Goal: Task Accomplishment & Management: Manage account settings

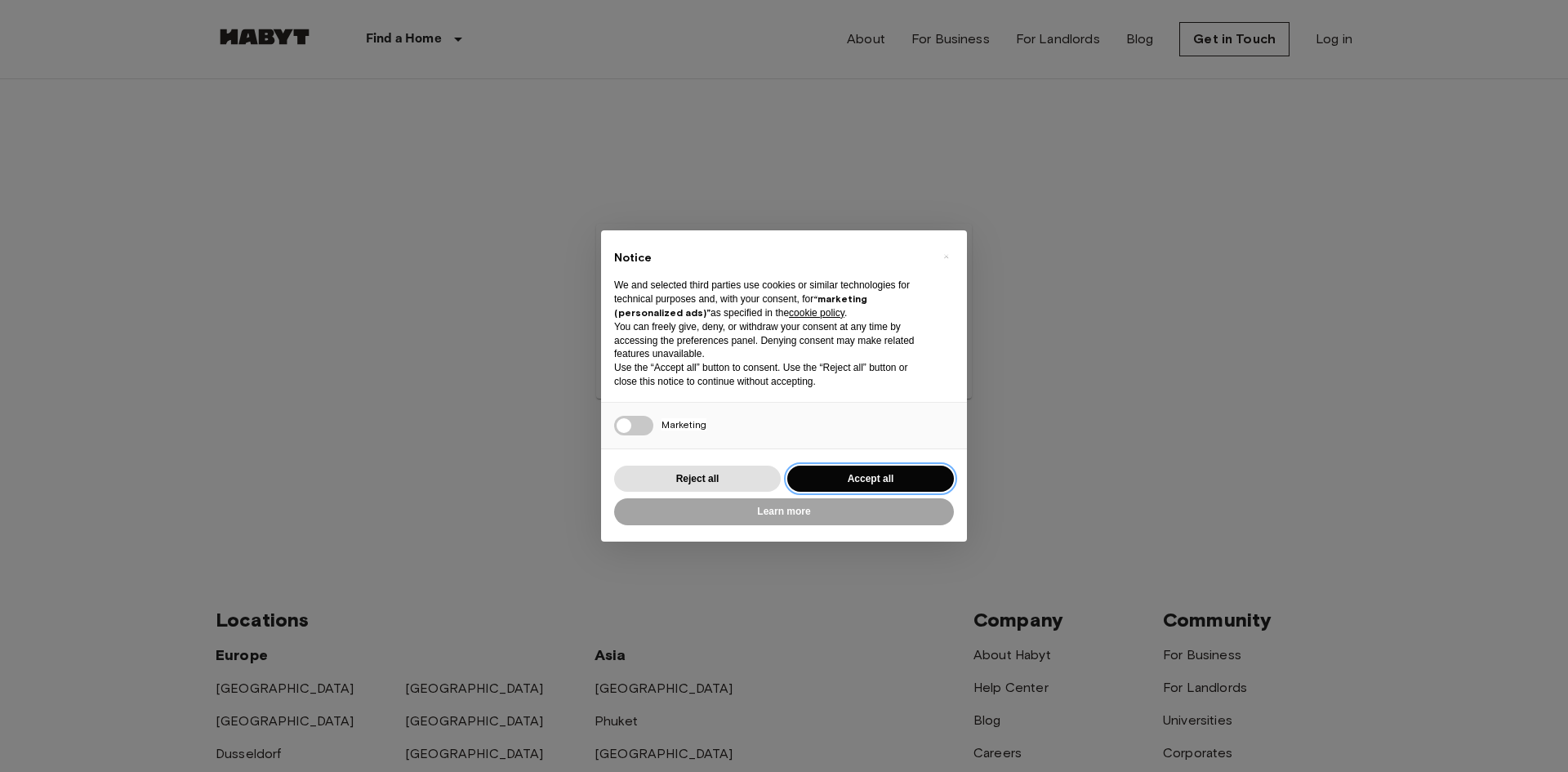
click at [848, 477] on button "Accept all" at bounding box center [870, 478] width 167 height 27
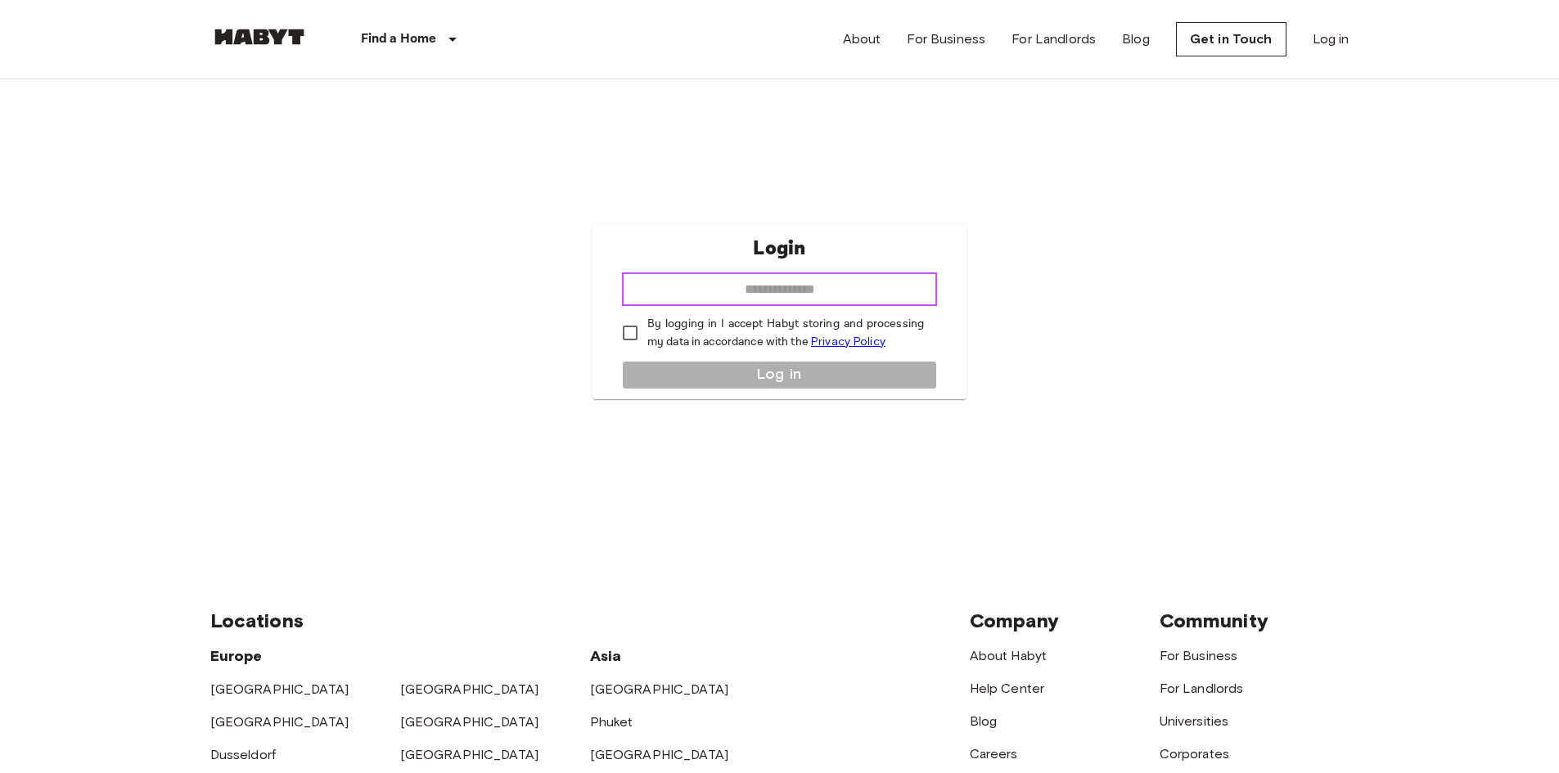
click at [779, 291] on input "email" at bounding box center [779, 289] width 315 height 33
type input "**********"
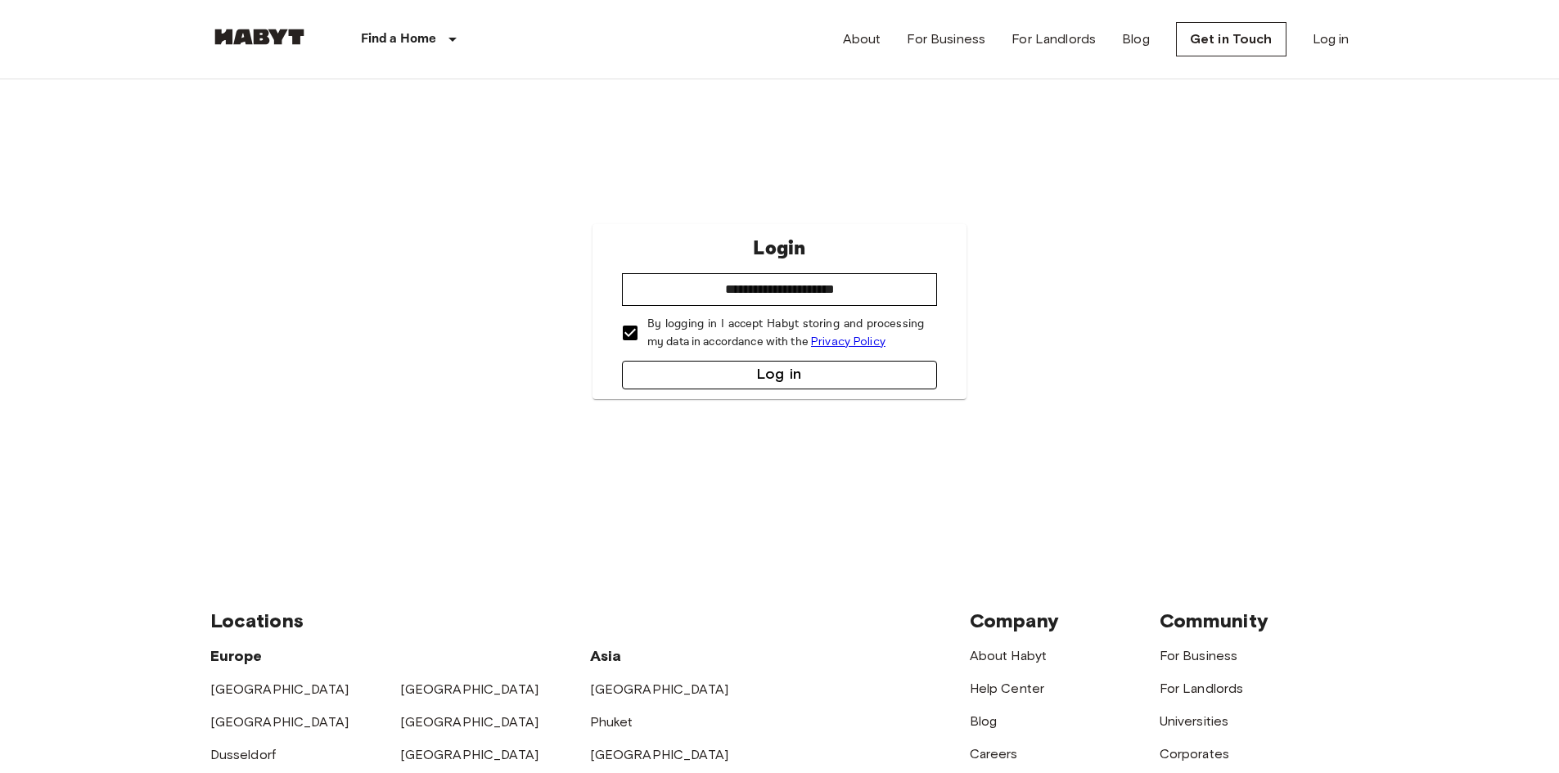
click at [720, 371] on button "Log in" at bounding box center [779, 375] width 315 height 29
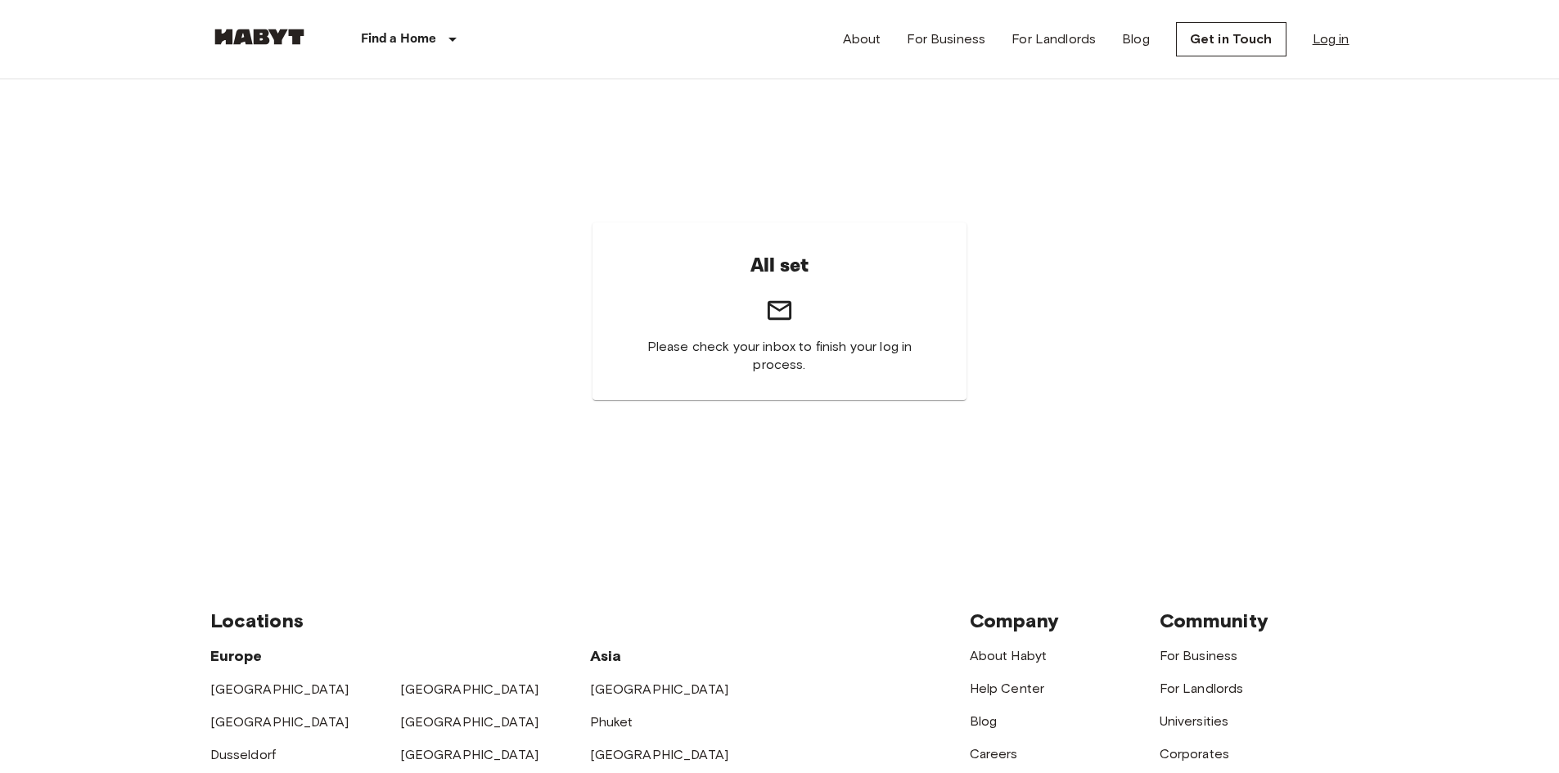
click at [1327, 47] on link "Log in" at bounding box center [1330, 39] width 37 height 20
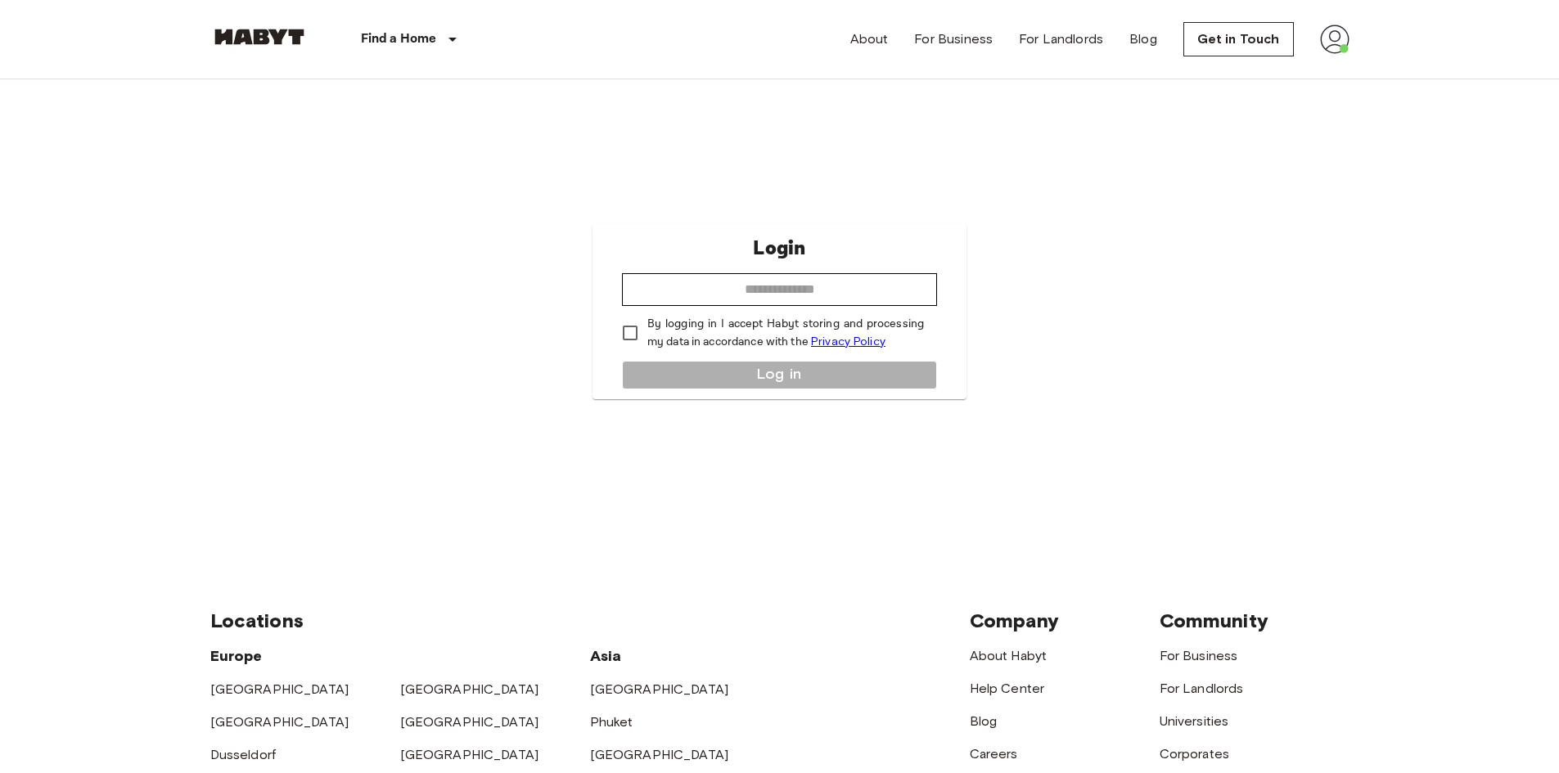
click at [848, 271] on div "Login ​ By logging in I accept Habyt storing and processing my data in accordan…" at bounding box center [779, 311] width 374 height 175
click at [845, 293] on input "email" at bounding box center [779, 289] width 315 height 33
type input "**********"
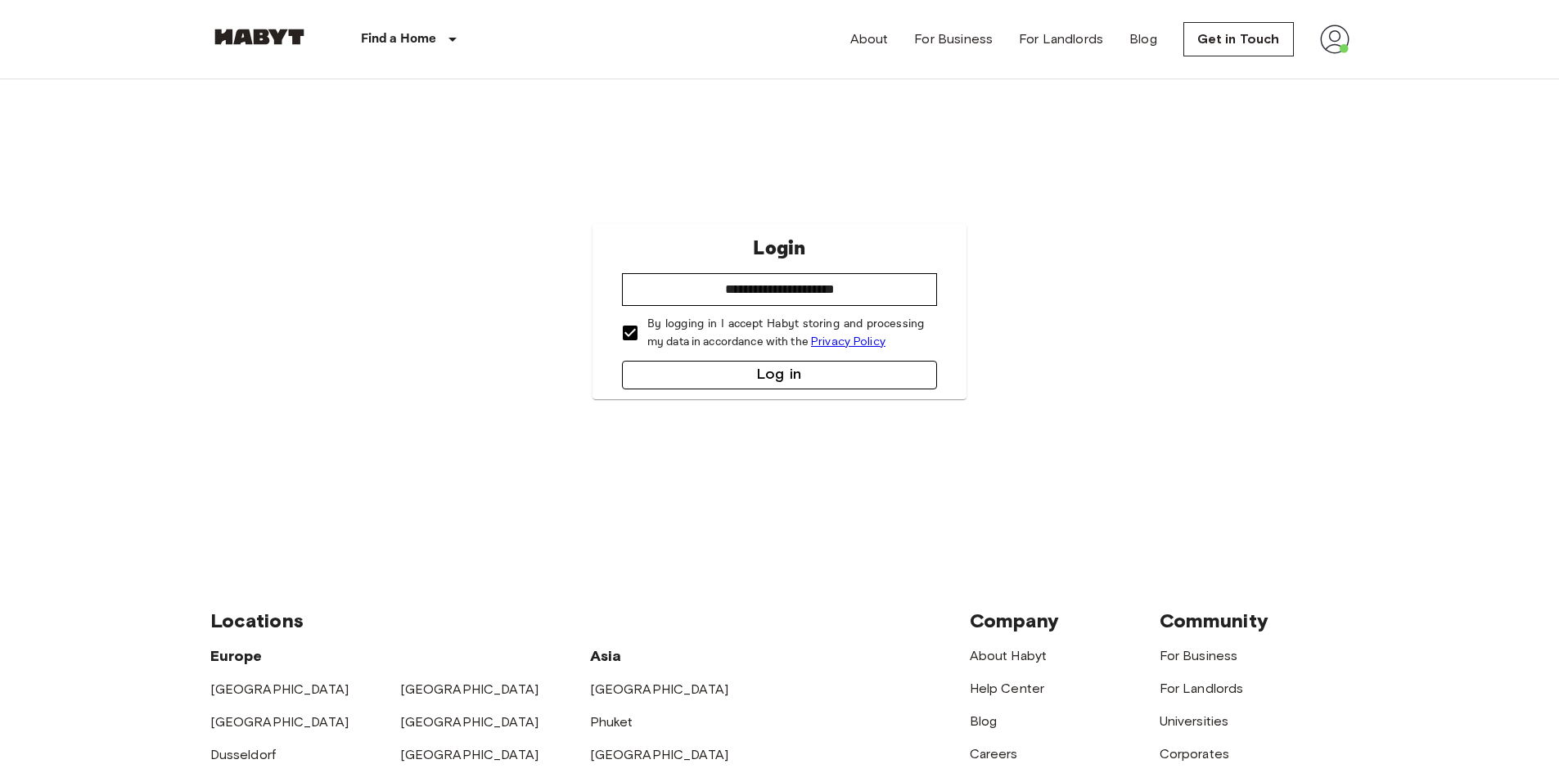
click at [795, 362] on button "Log in" at bounding box center [779, 375] width 315 height 29
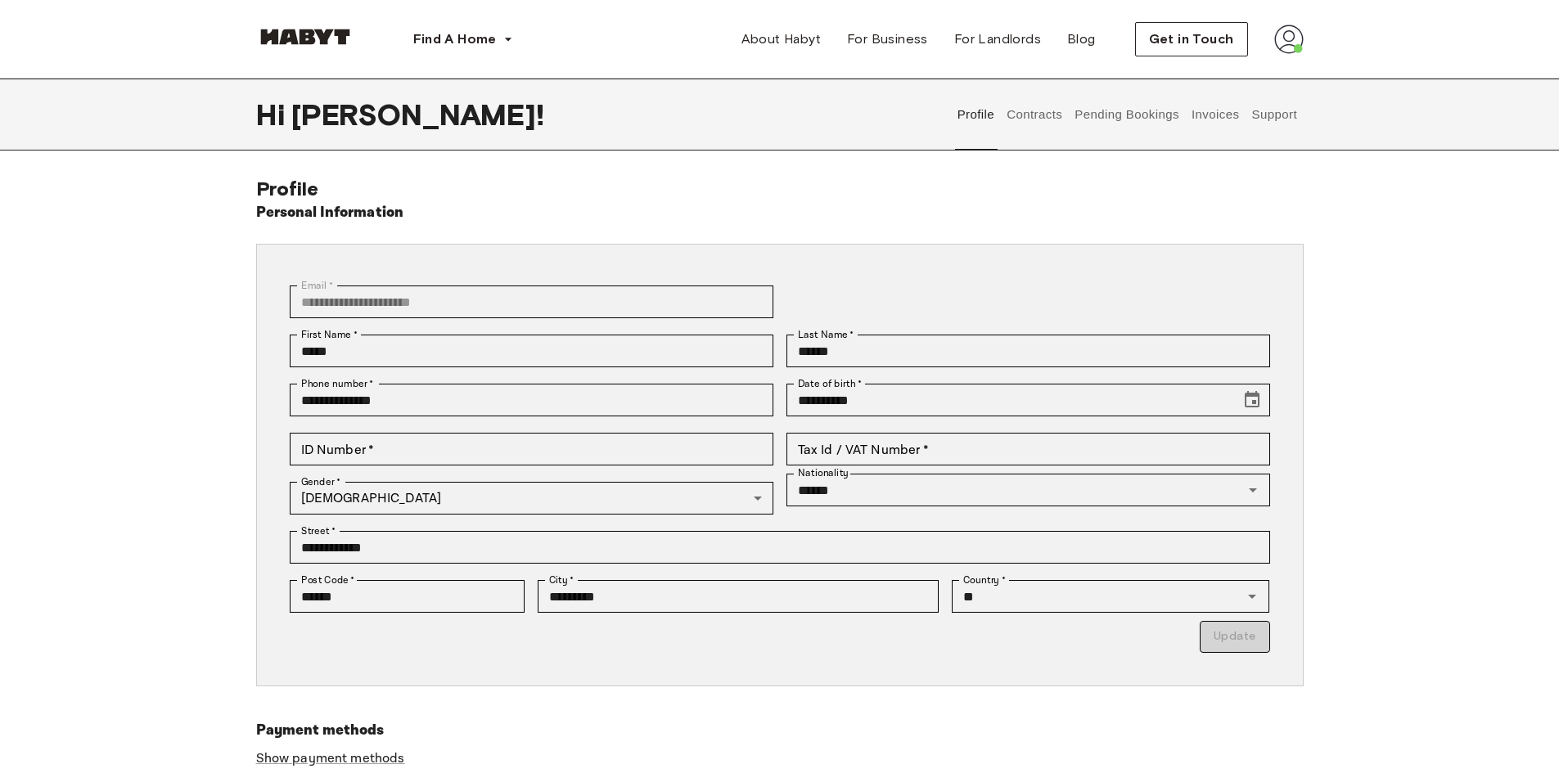
click at [1352, 236] on div "**********" at bounding box center [780, 515] width 1178 height 676
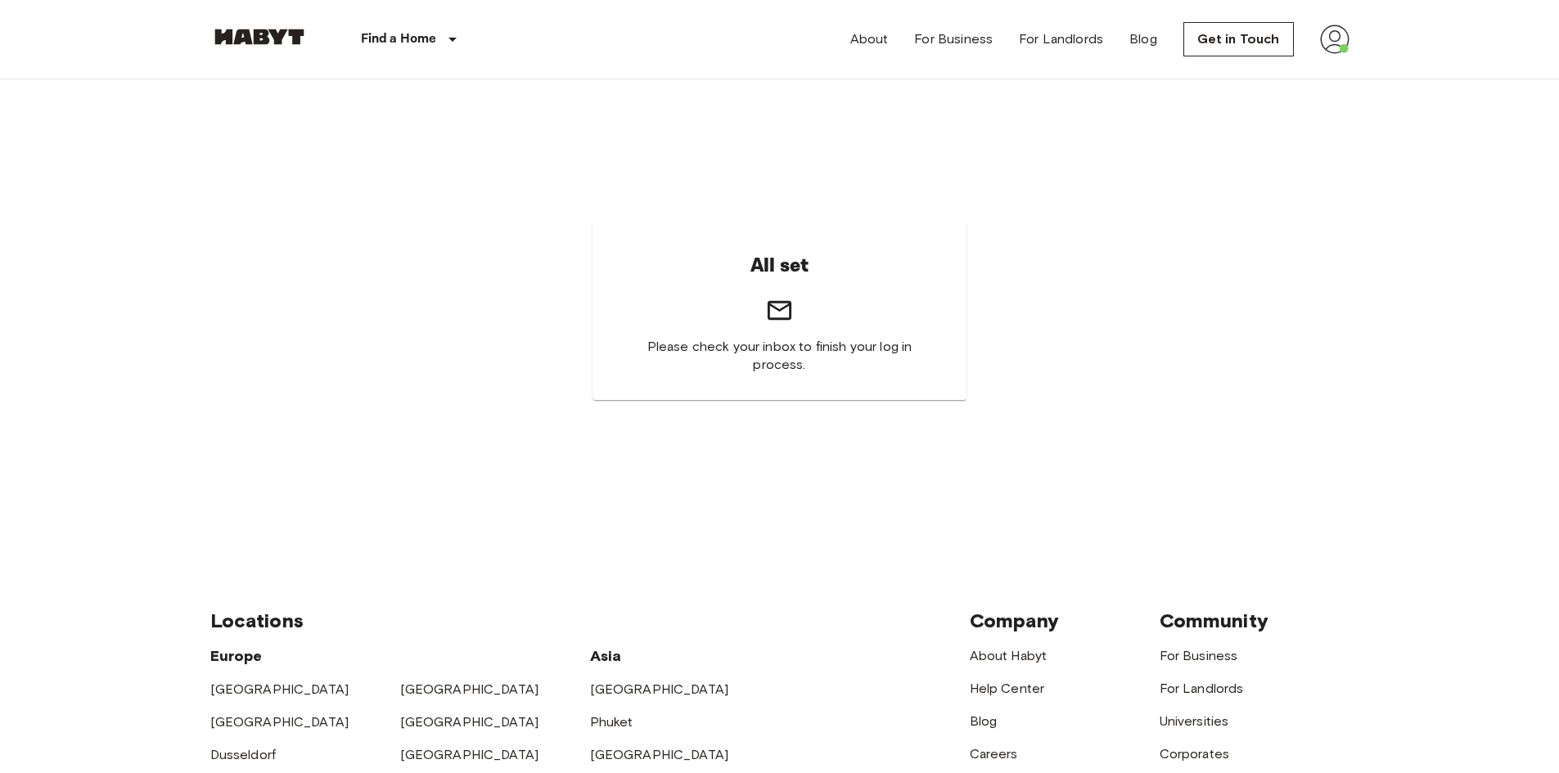
click at [1326, 41] on img at bounding box center [1334, 39] width 29 height 29
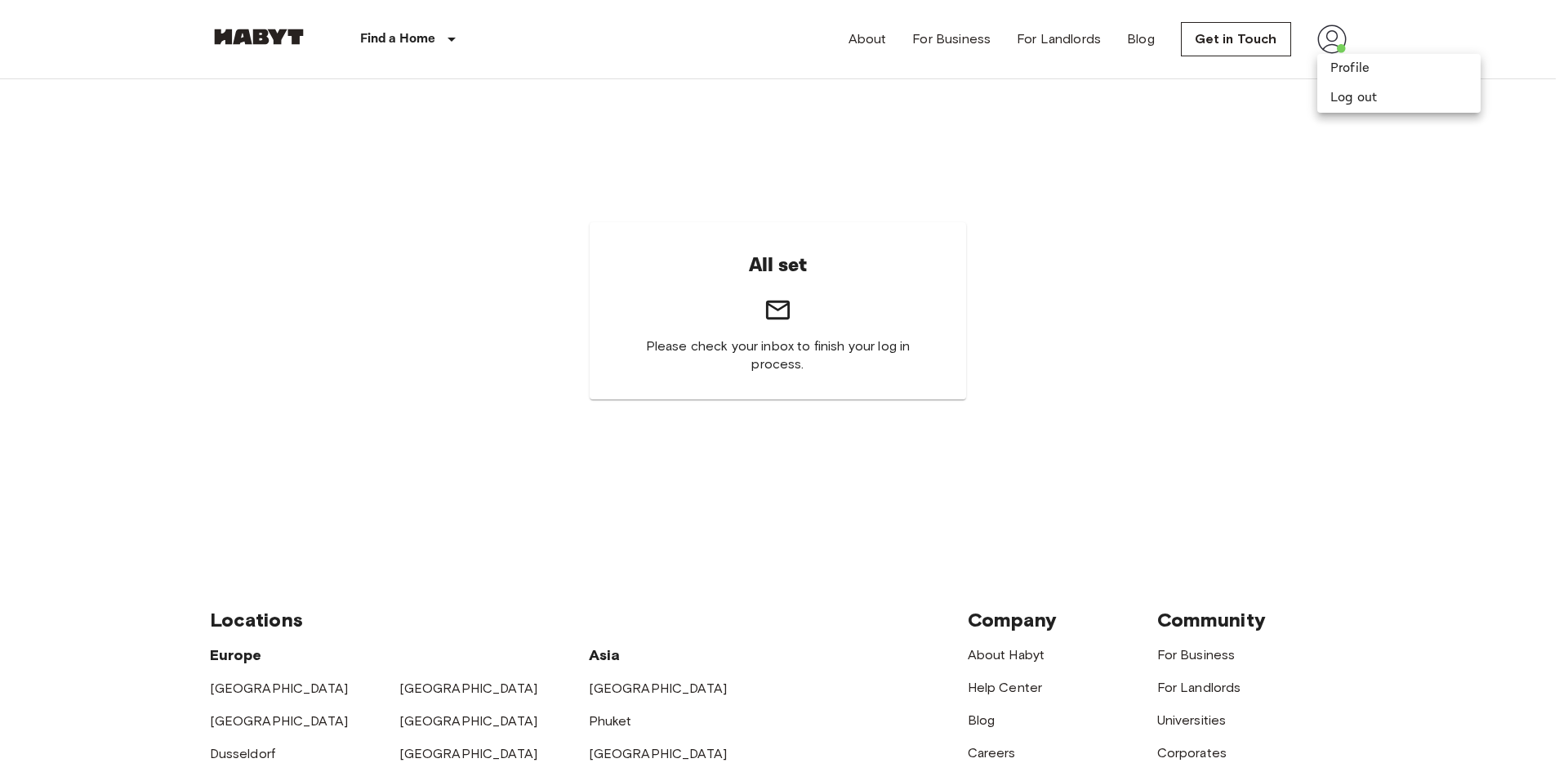
click at [1171, 172] on div at bounding box center [784, 386] width 1568 height 772
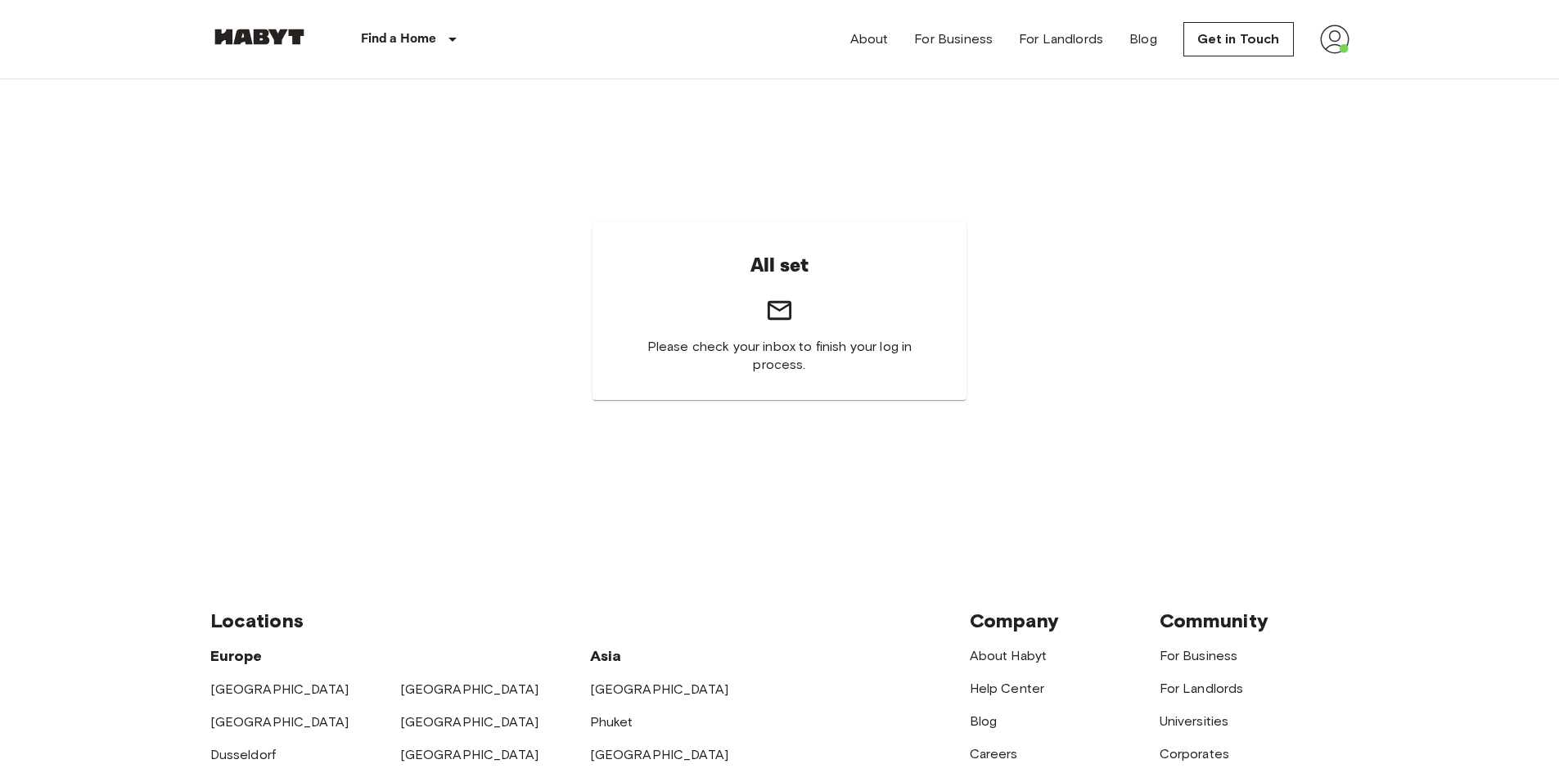
click at [1336, 43] on img at bounding box center [1334, 39] width 29 height 29
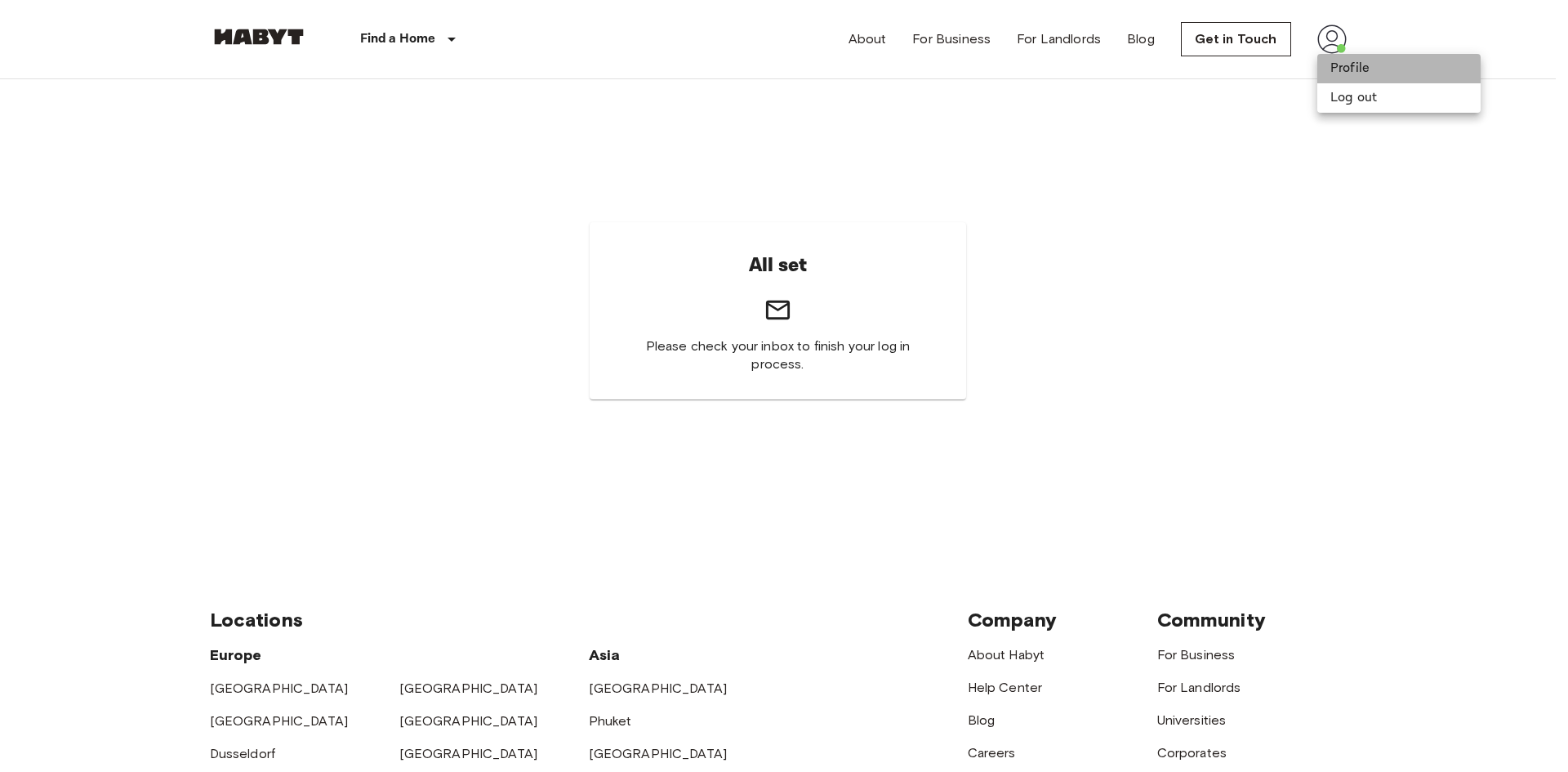
click at [1344, 70] on li "Profile" at bounding box center [1399, 68] width 164 height 29
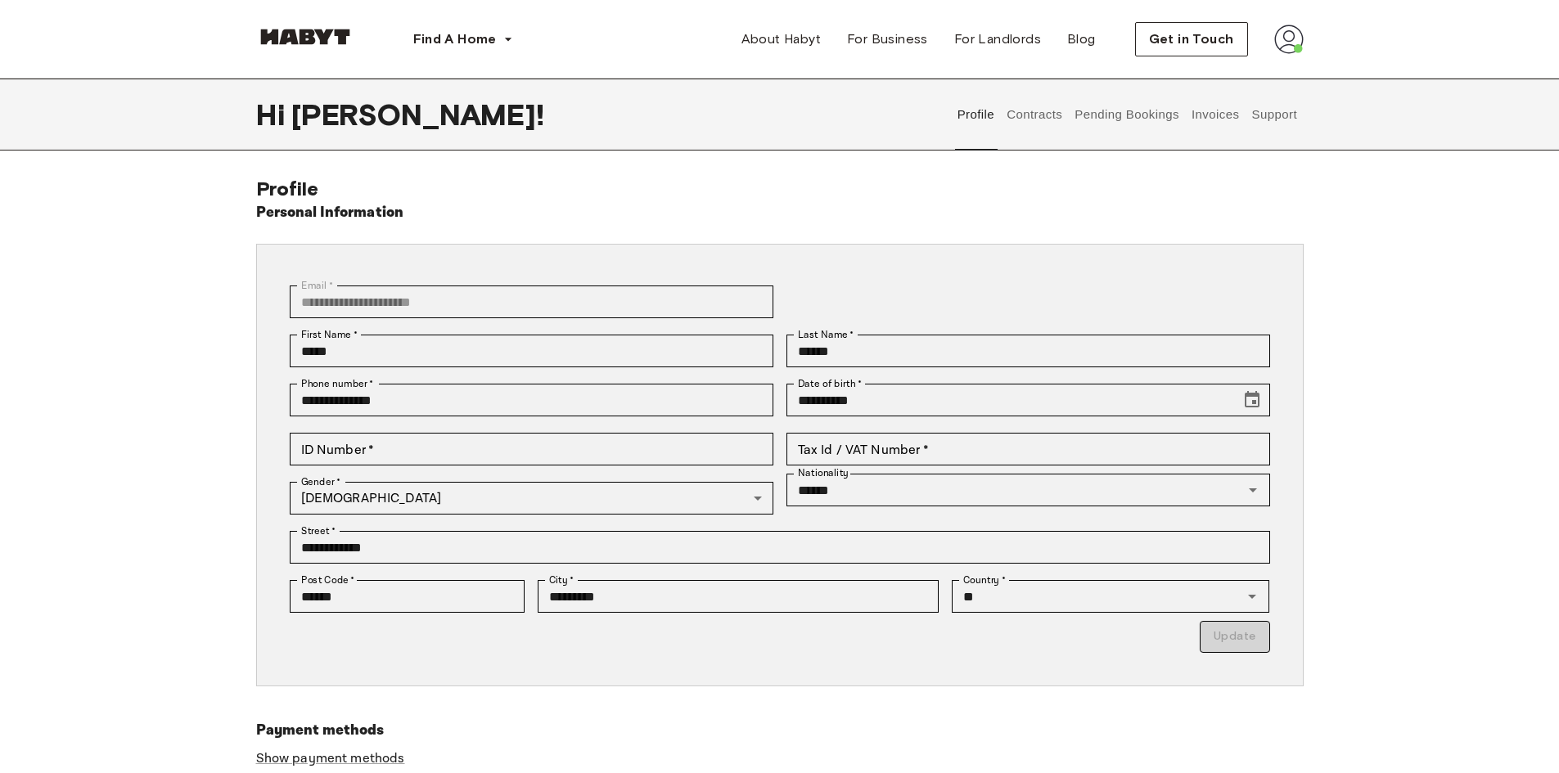
click at [1420, 440] on div "**********" at bounding box center [779, 515] width 1559 height 676
click at [1294, 30] on img at bounding box center [1288, 39] width 29 height 29
click at [1461, 197] on div "**********" at bounding box center [779, 515] width 1559 height 676
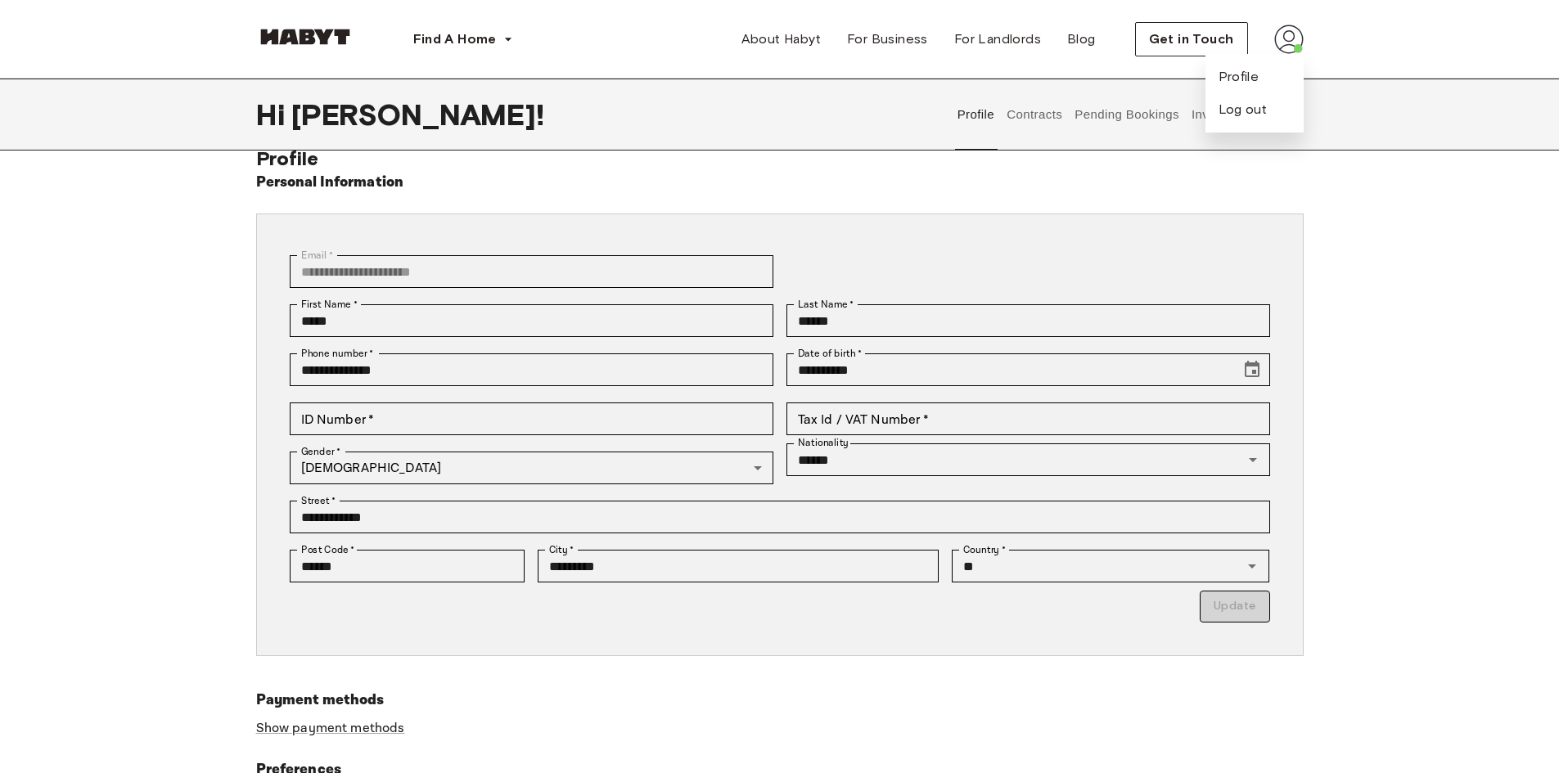
scroll to position [82, 0]
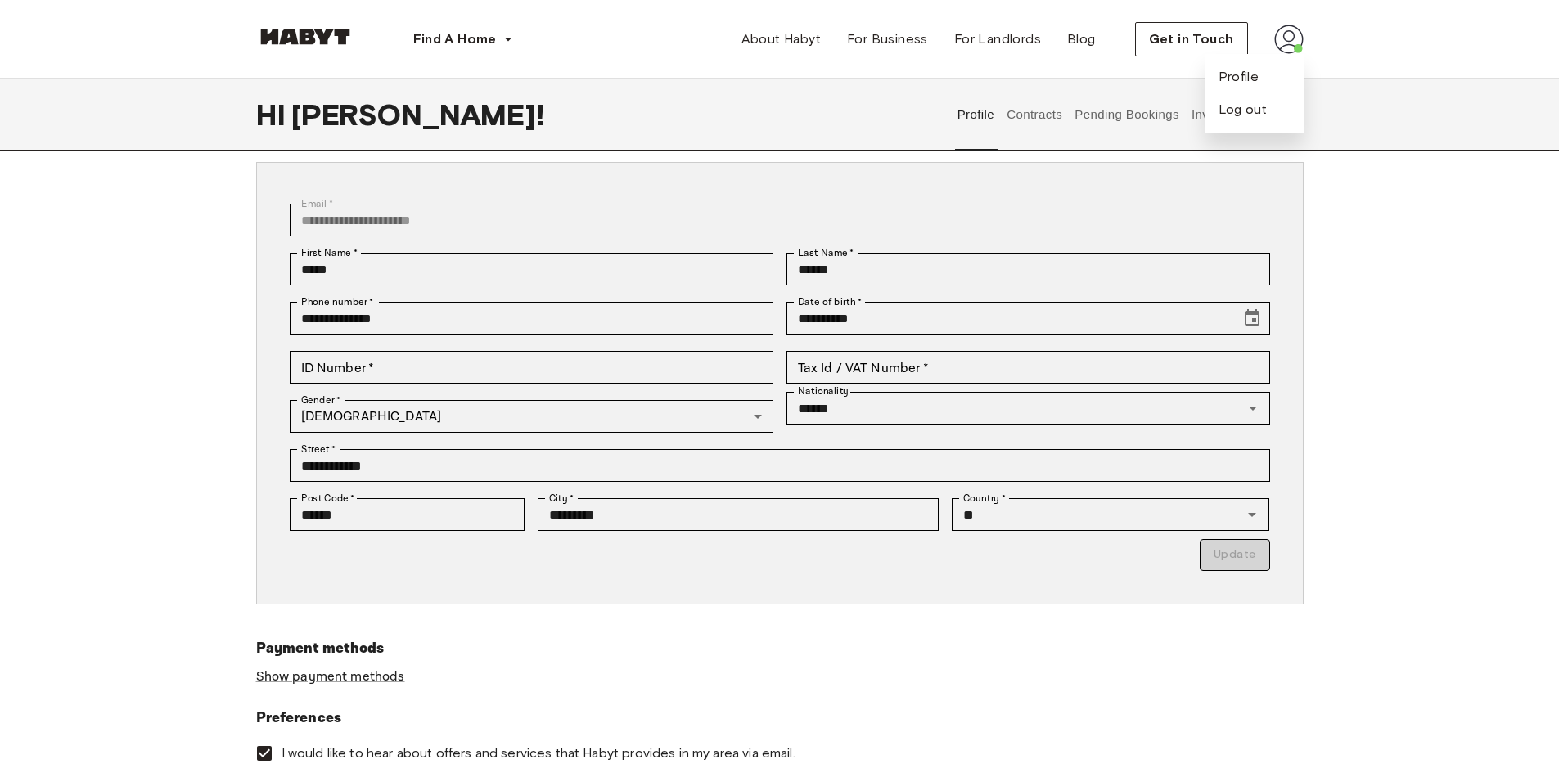
click at [1435, 204] on div "**********" at bounding box center [779, 433] width 1559 height 676
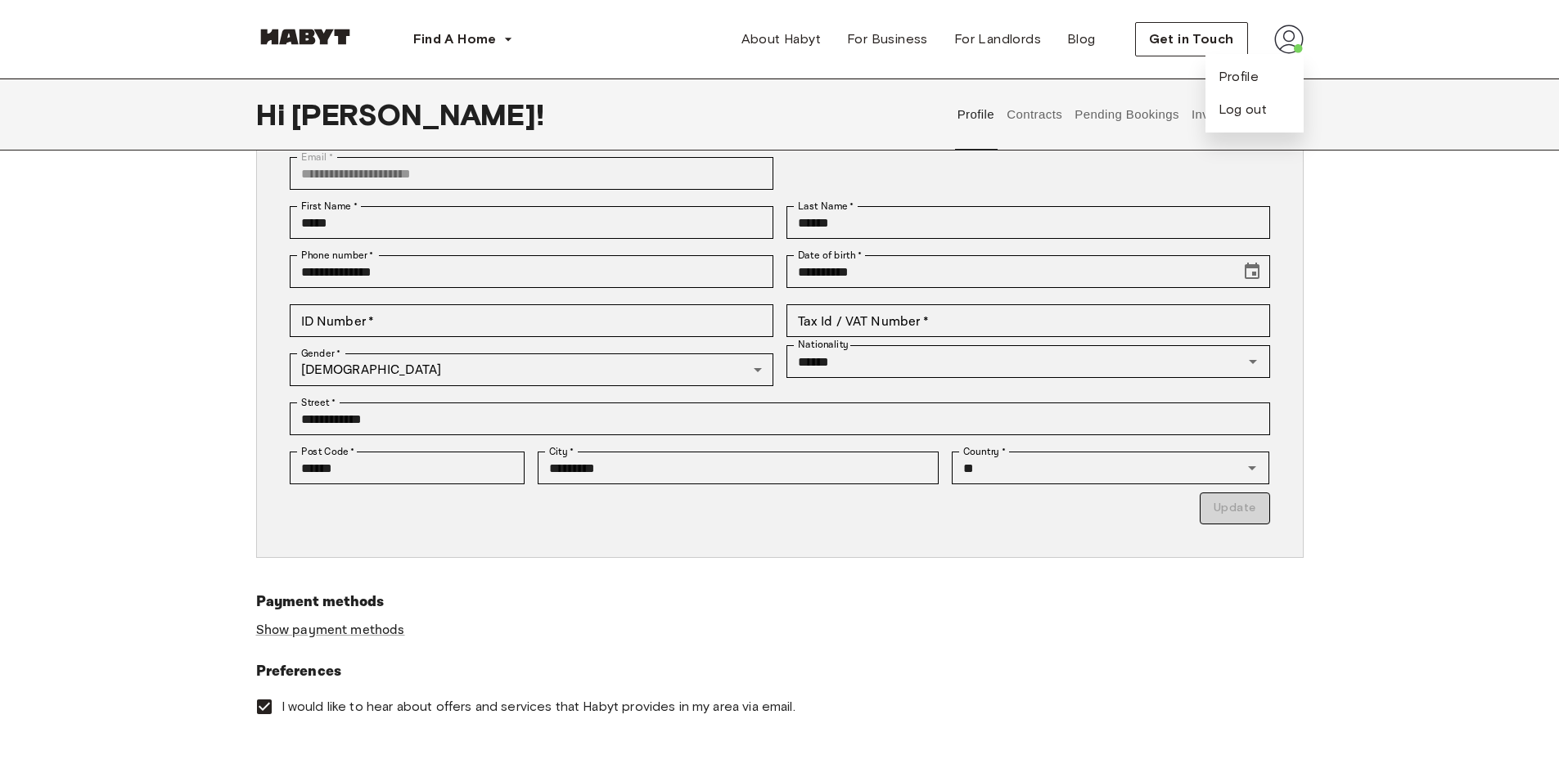
scroll to position [327, 0]
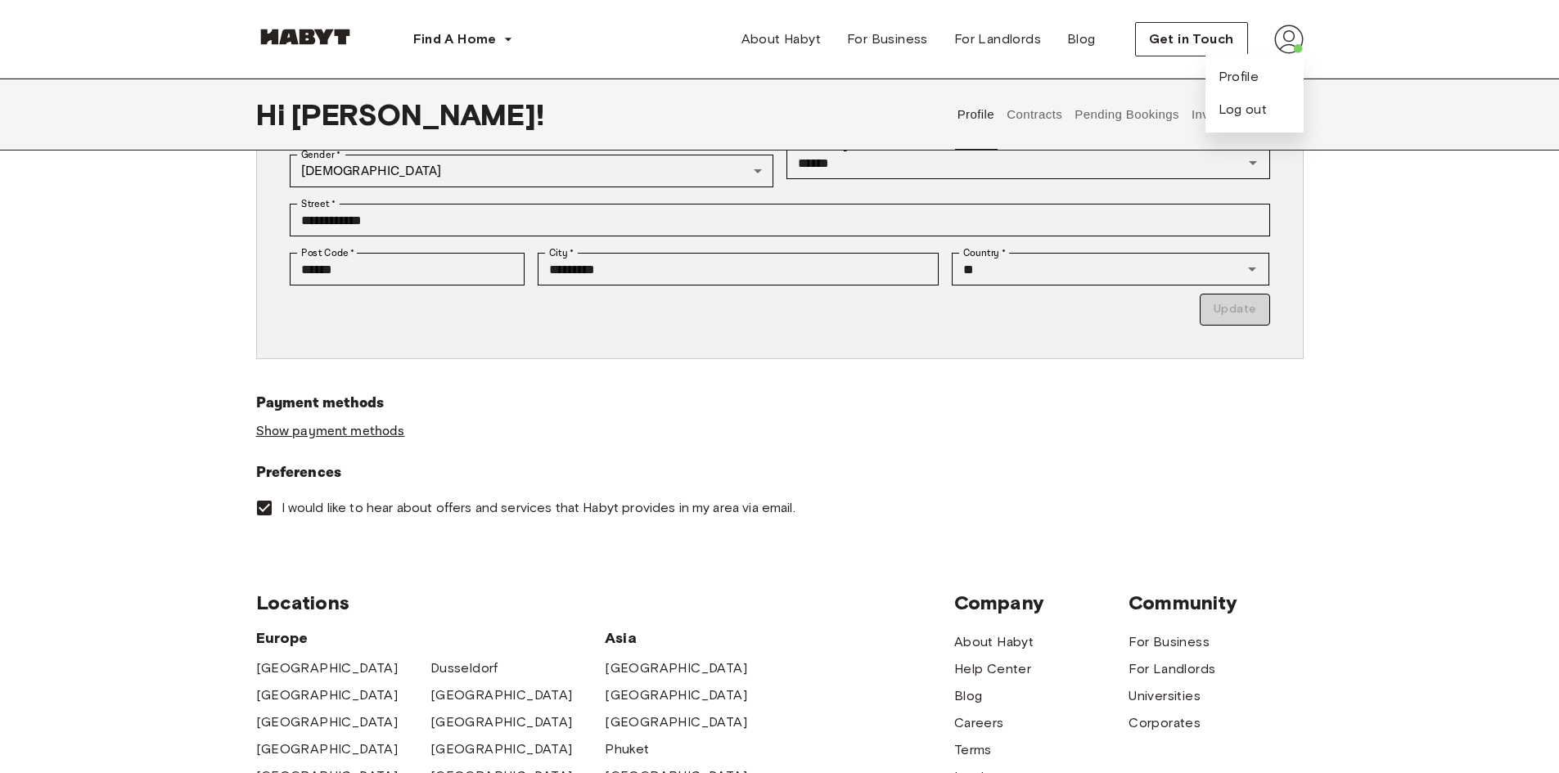
click at [376, 430] on link "Show payment methods" at bounding box center [330, 431] width 149 height 17
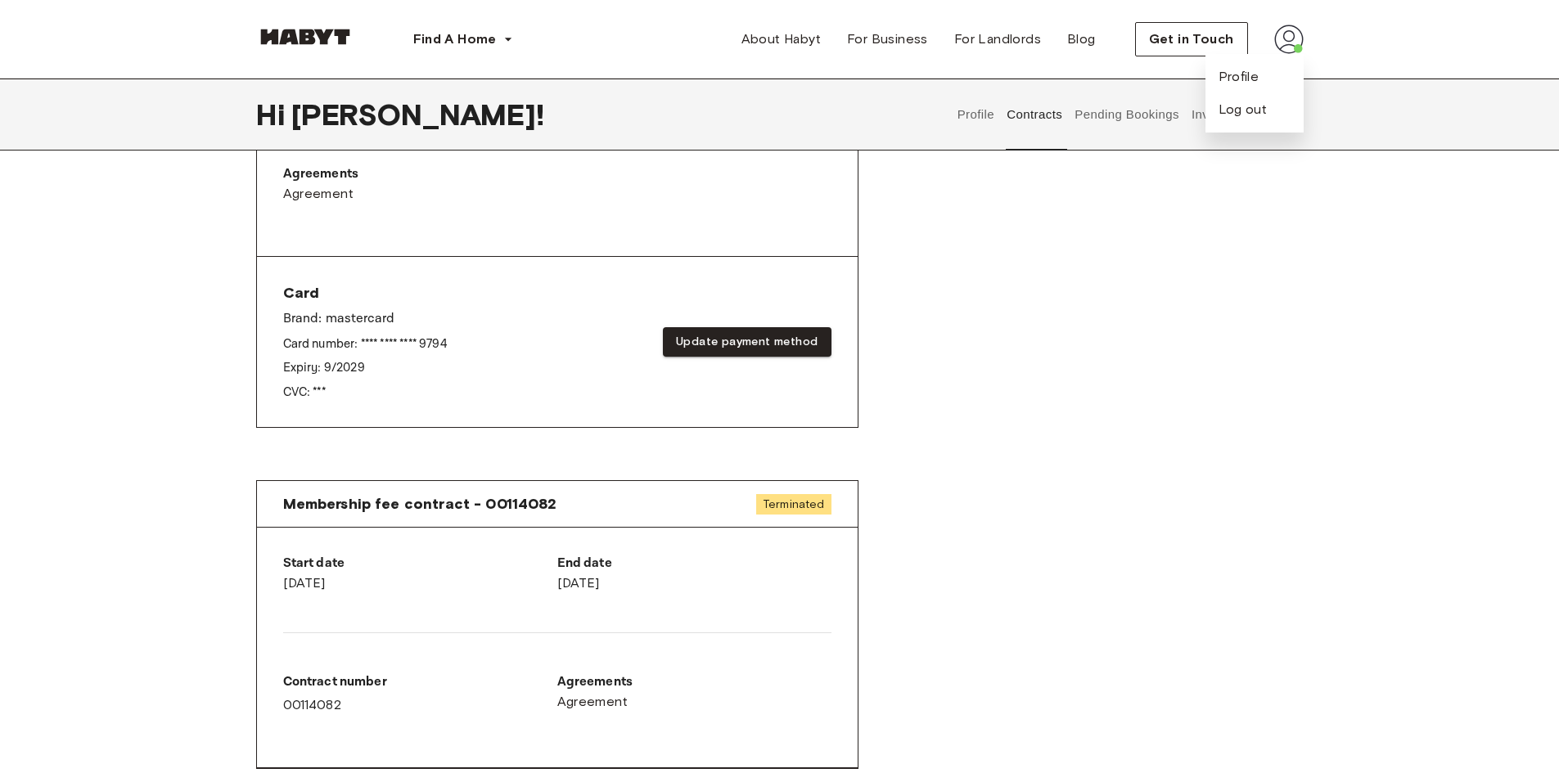
scroll to position [491, 0]
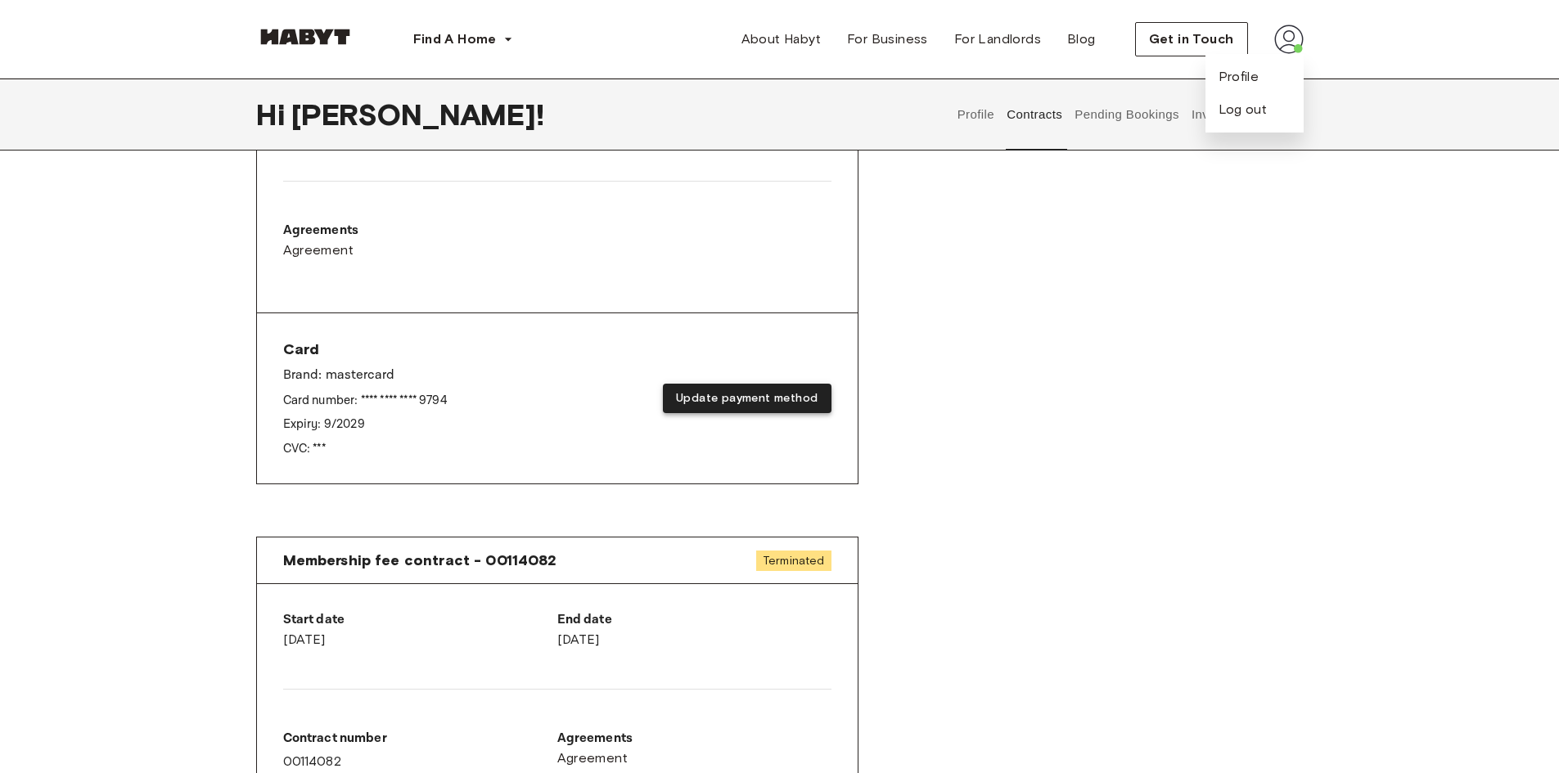
click at [759, 398] on button "Update payment method" at bounding box center [747, 399] width 168 height 30
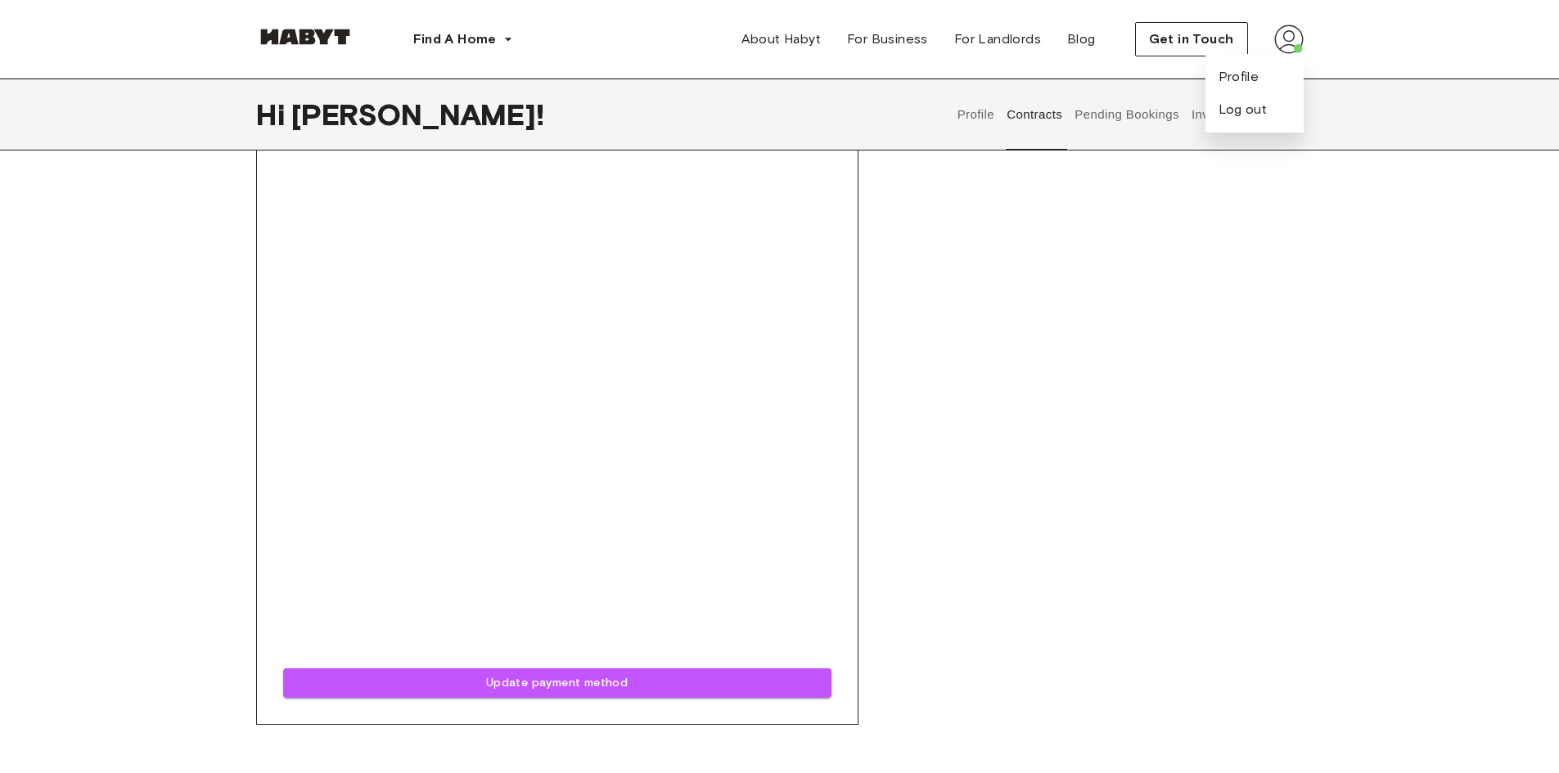
scroll to position [900, 0]
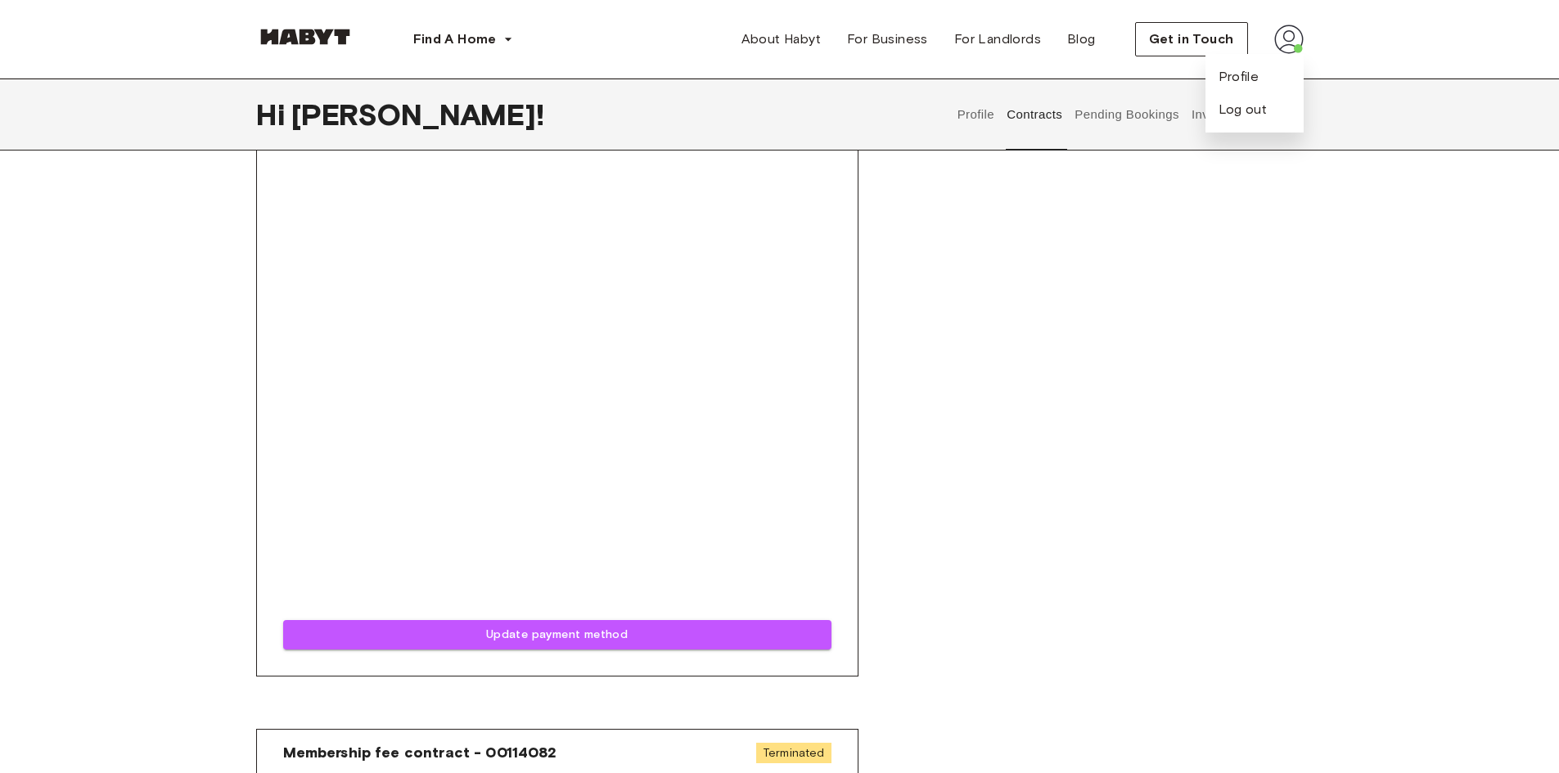
click at [1096, 436] on div "Rent contract - 00114081 Terminated ▲ ▲ Your Stay [GEOGRAPHIC_DATA] , Wedding […" at bounding box center [779, 8] width 1047 height 1415
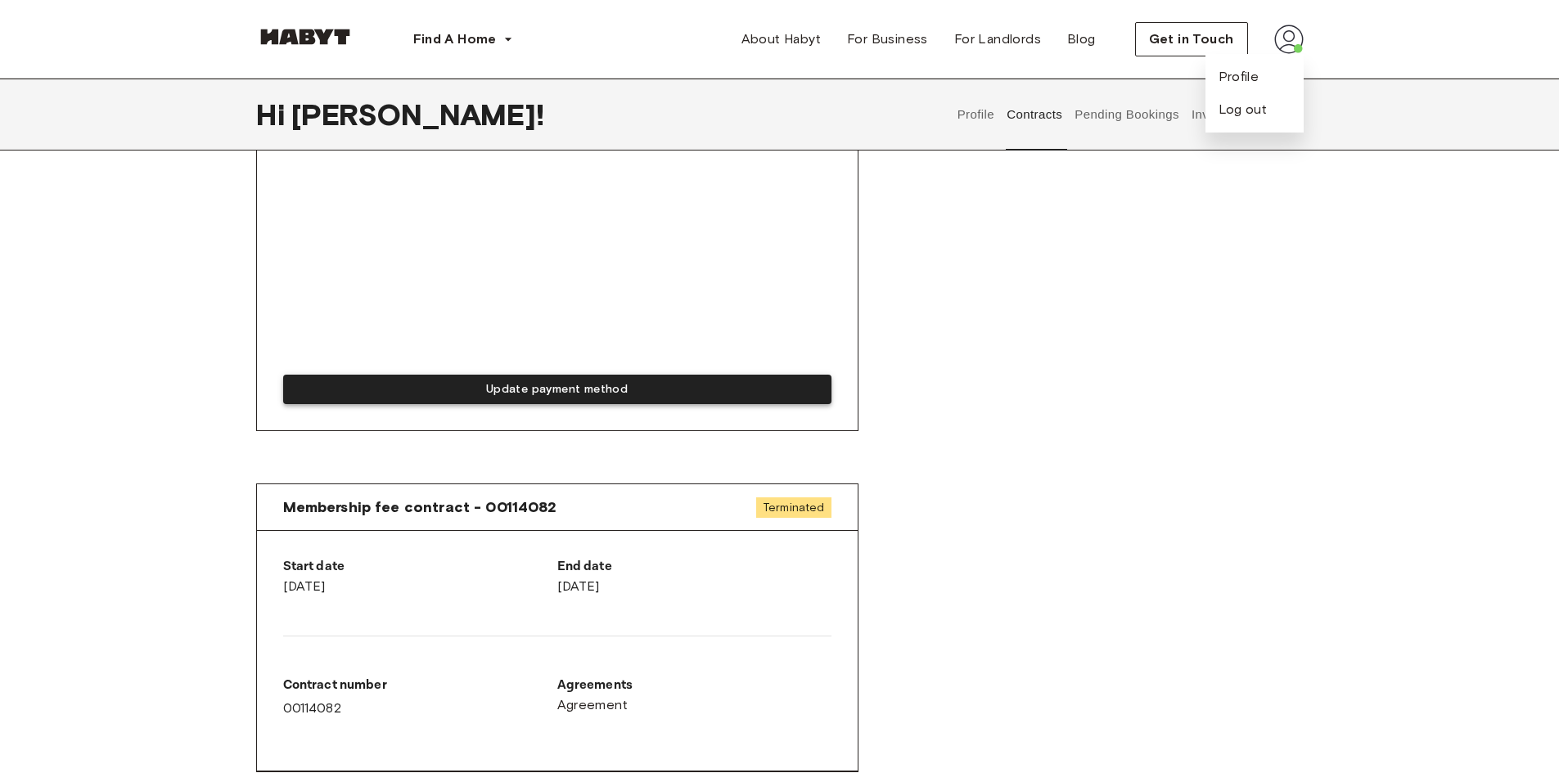
click at [637, 394] on button "Update payment method" at bounding box center [557, 390] width 548 height 30
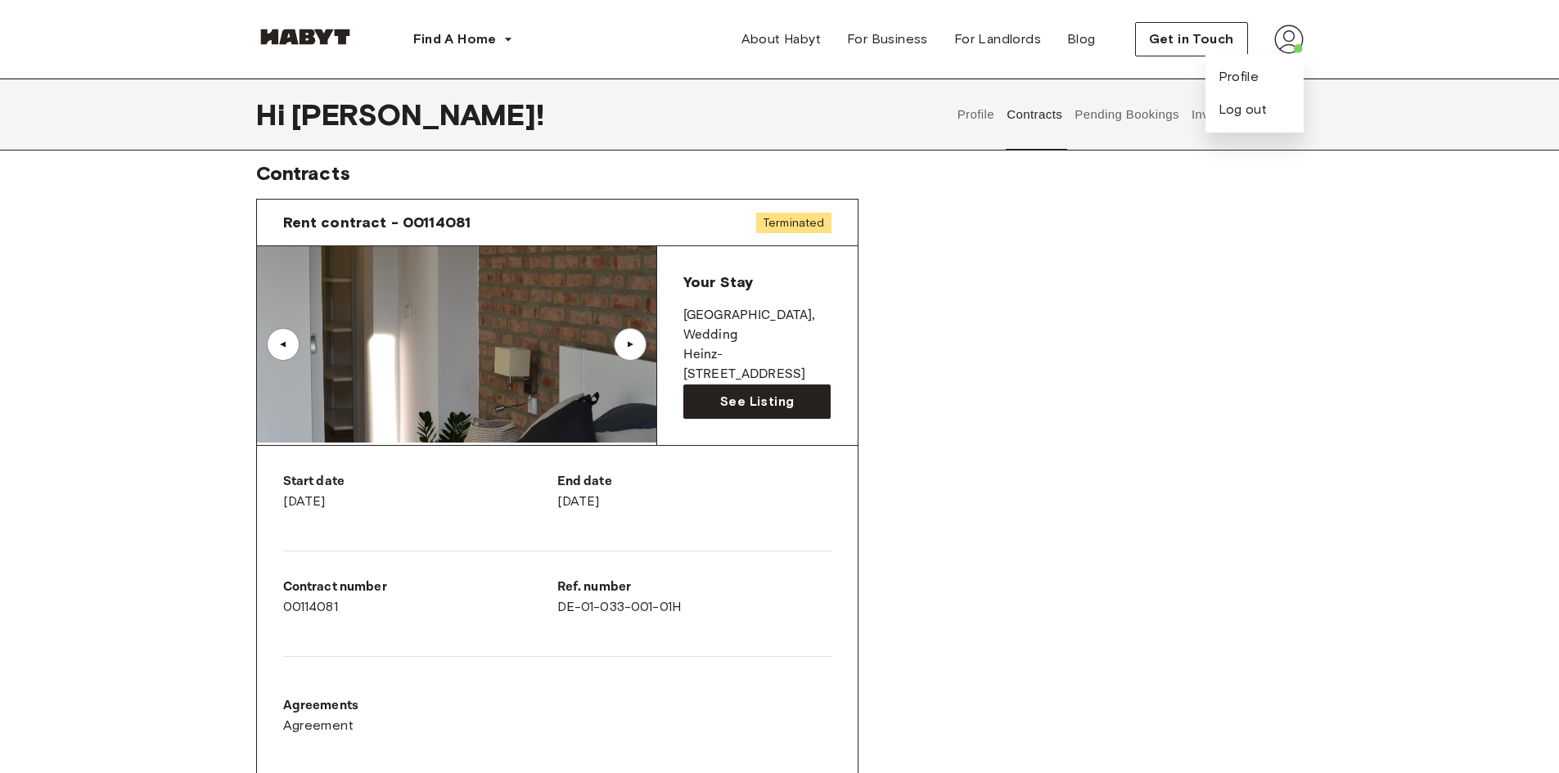
scroll to position [0, 0]
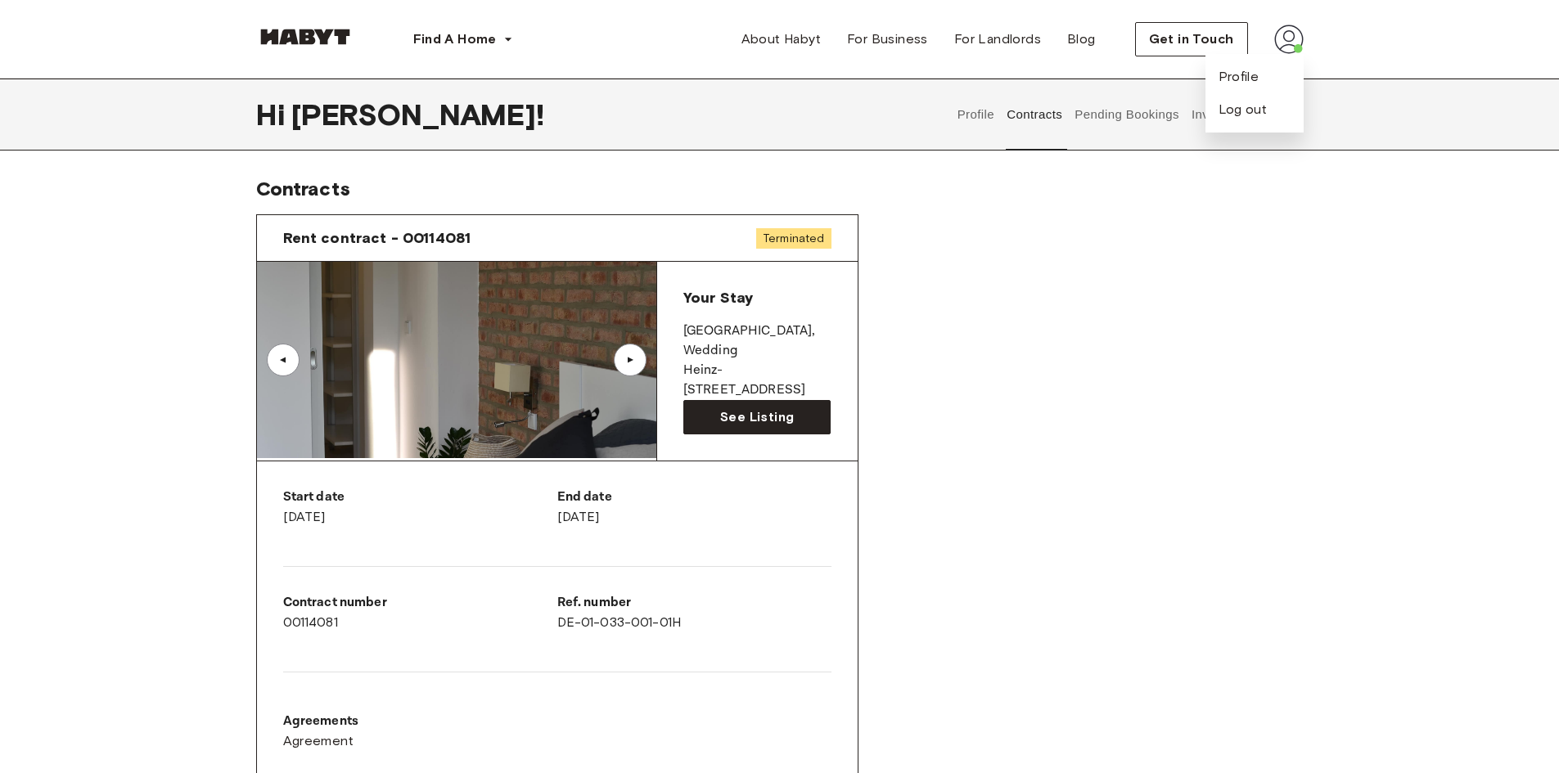
click at [641, 515] on div "End date [DATE]" at bounding box center [694, 507] width 274 height 39
click at [582, 489] on p "End date" at bounding box center [694, 498] width 274 height 20
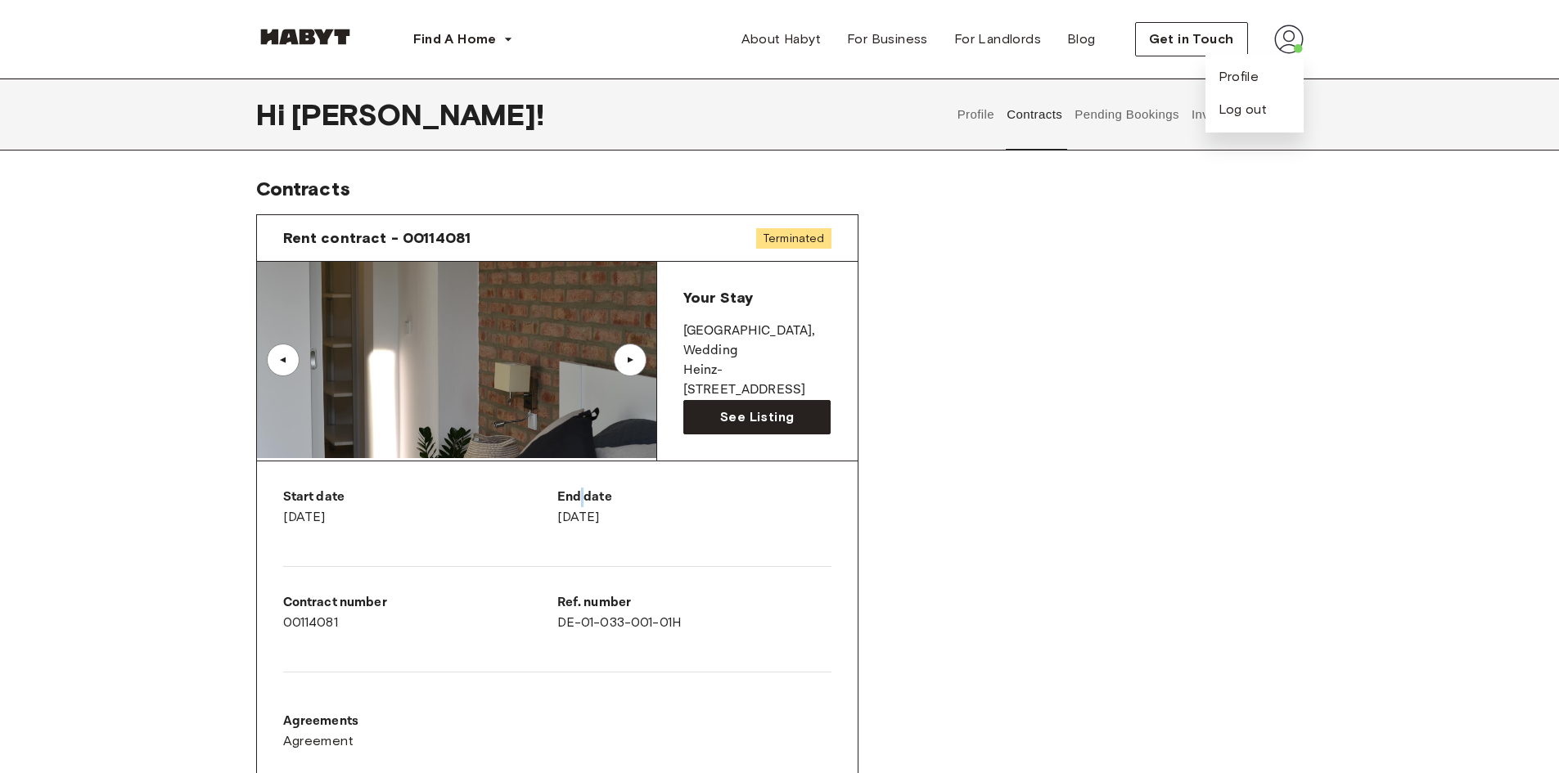
click at [582, 489] on p "End date" at bounding box center [694, 498] width 274 height 20
click at [299, 506] on div "Start date [DATE]" at bounding box center [420, 507] width 274 height 39
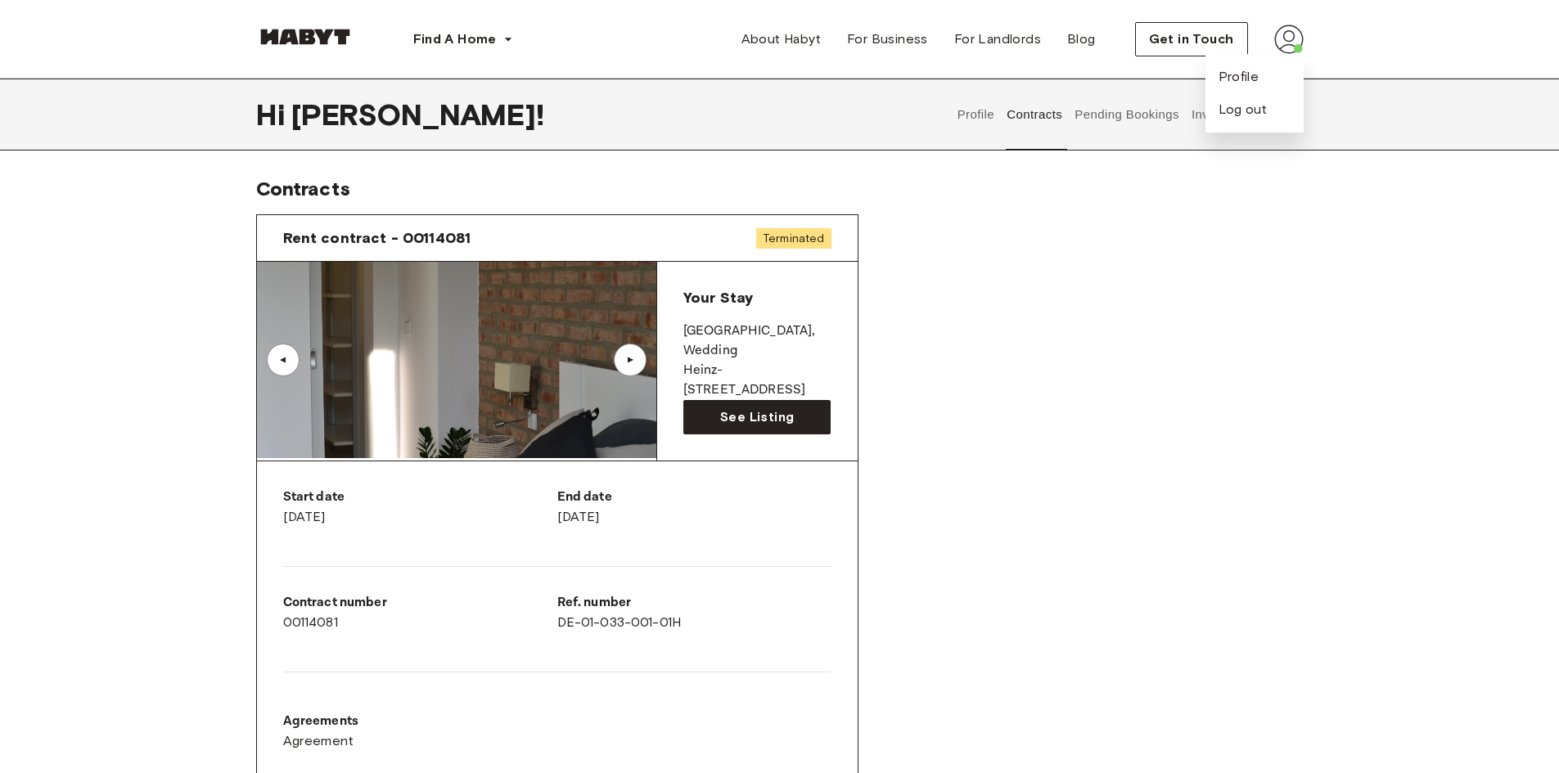
click at [311, 624] on div "Contract number 00114081" at bounding box center [420, 612] width 274 height 39
click at [577, 619] on div "Ref. number DE-01-033-001-01H" at bounding box center [694, 612] width 274 height 39
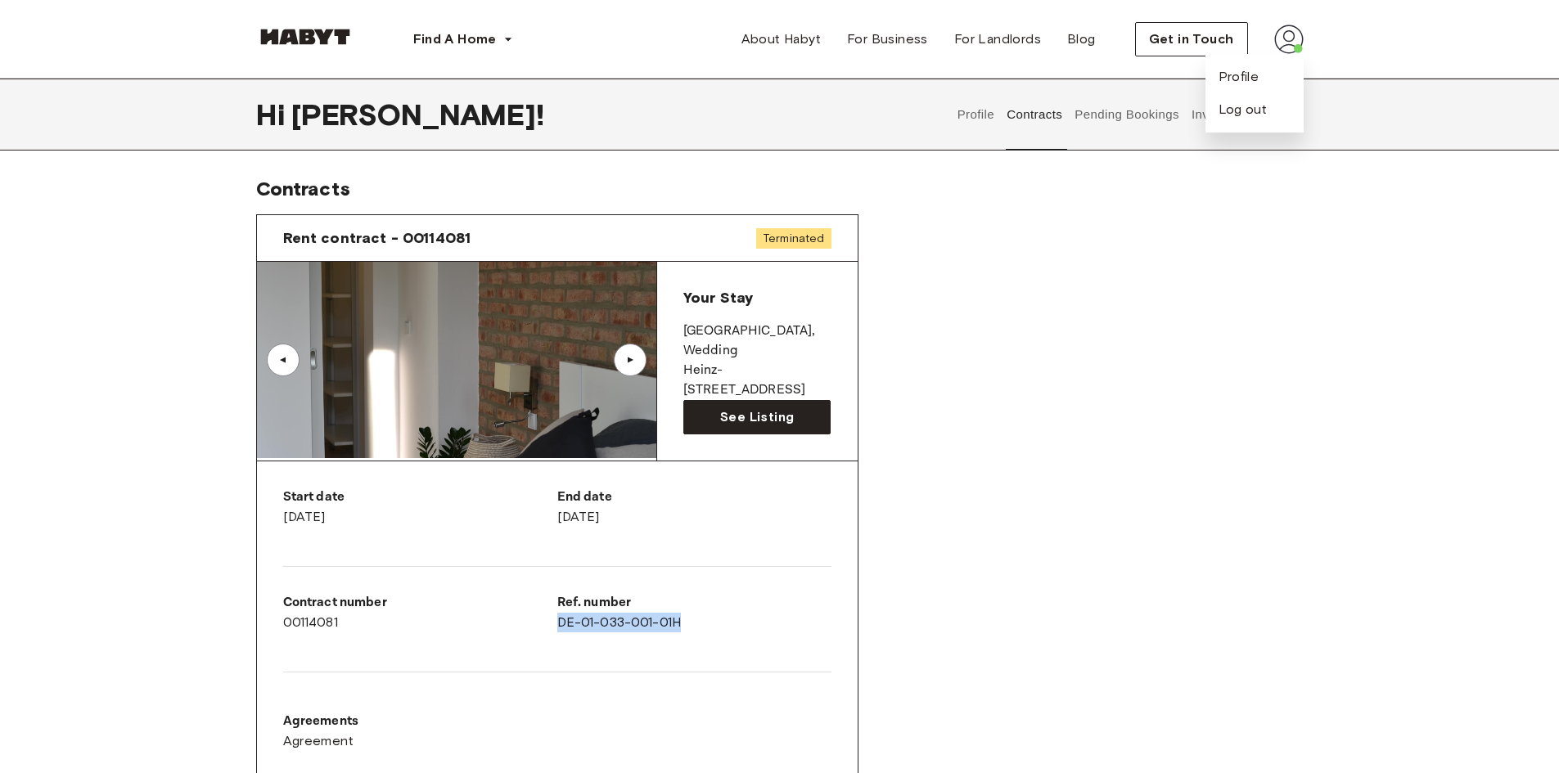
click at [577, 619] on div "Ref. number DE-01-033-001-01H" at bounding box center [694, 612] width 274 height 39
click at [712, 416] on link "See Listing" at bounding box center [757, 417] width 148 height 34
